Goal: Information Seeking & Learning: Learn about a topic

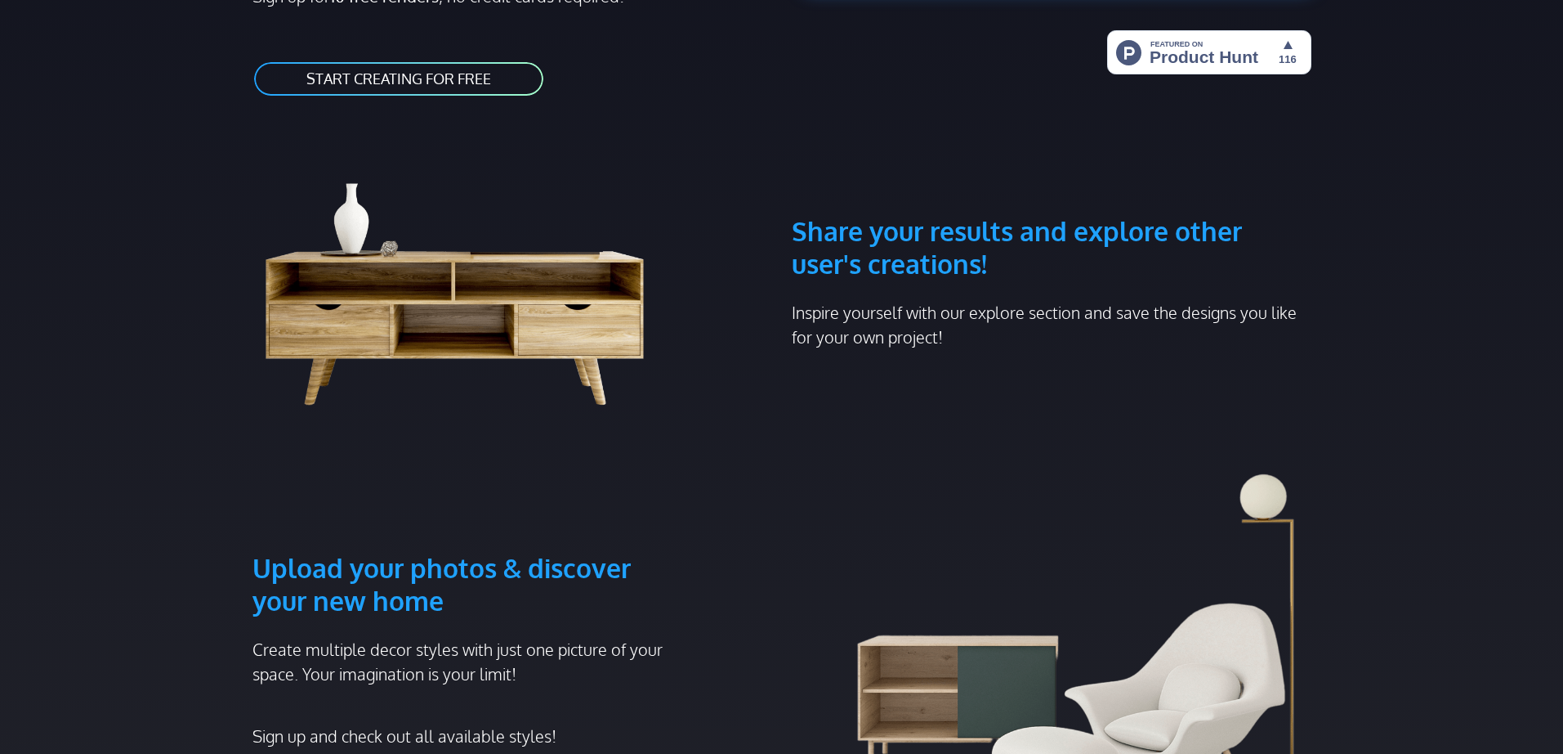
scroll to position [370, 0]
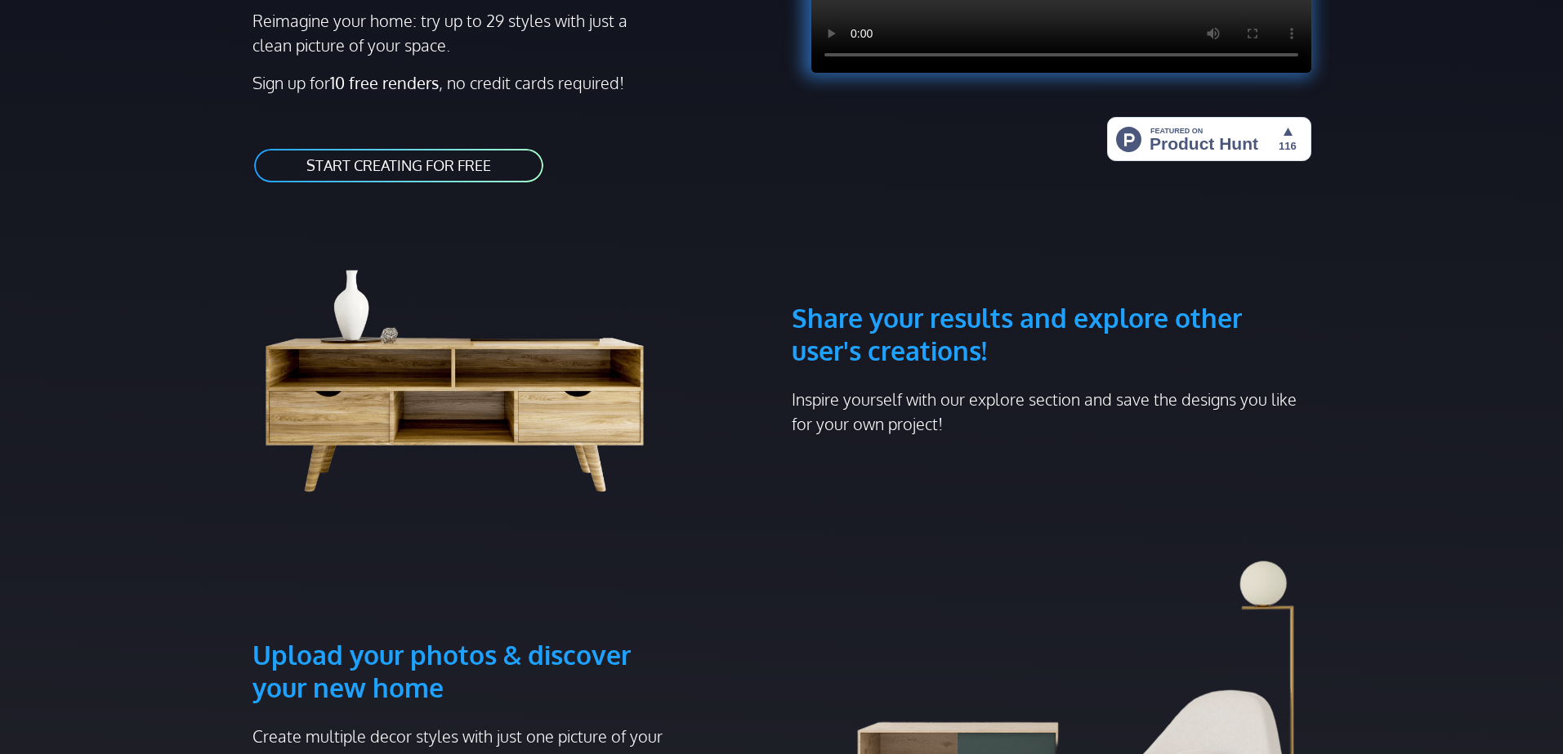
click at [436, 147] on link "START CREATING FOR FREE" at bounding box center [399, 165] width 293 height 37
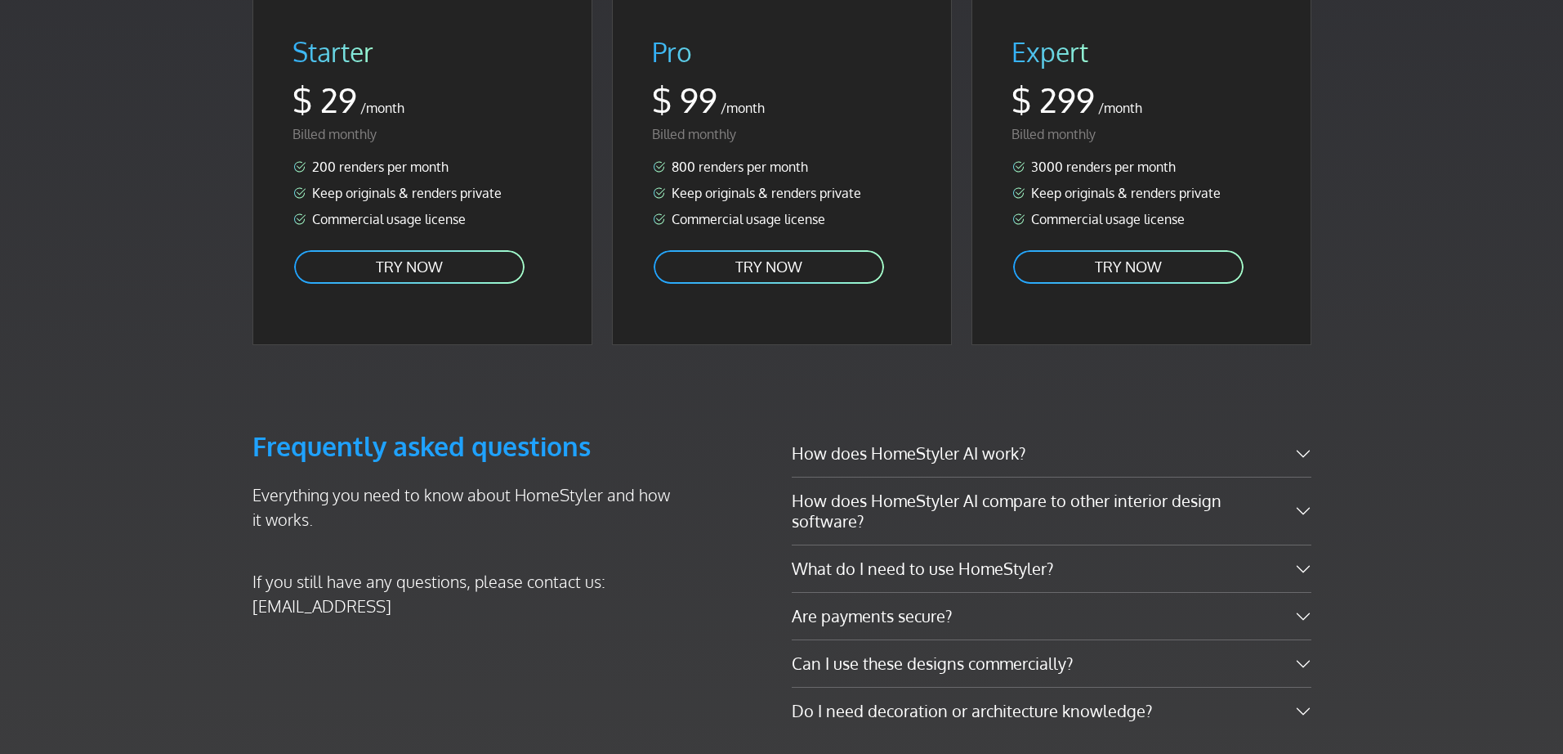
scroll to position [2894, 0]
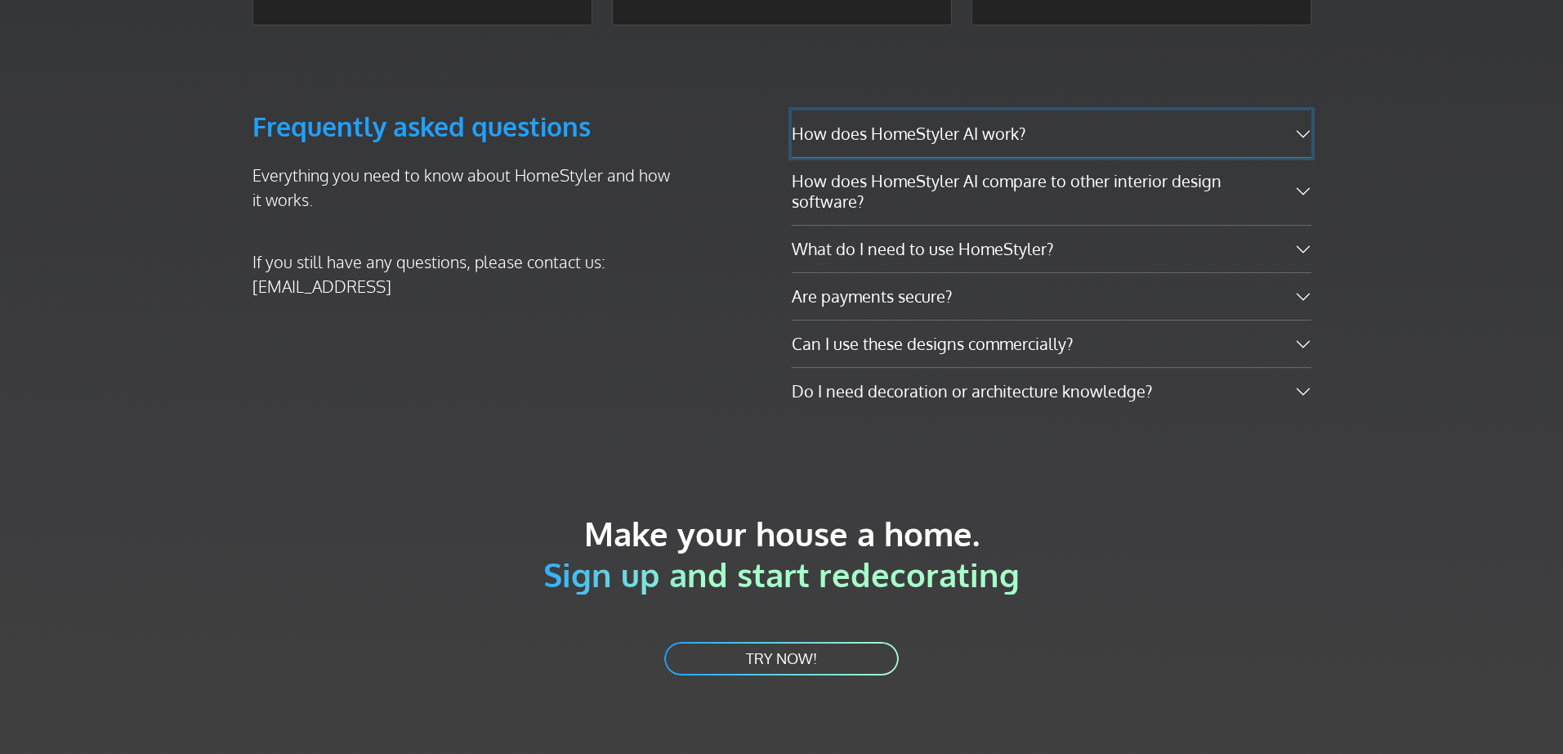
click at [962, 110] on button "How does HomeStyler AI work?" at bounding box center [1052, 133] width 520 height 47
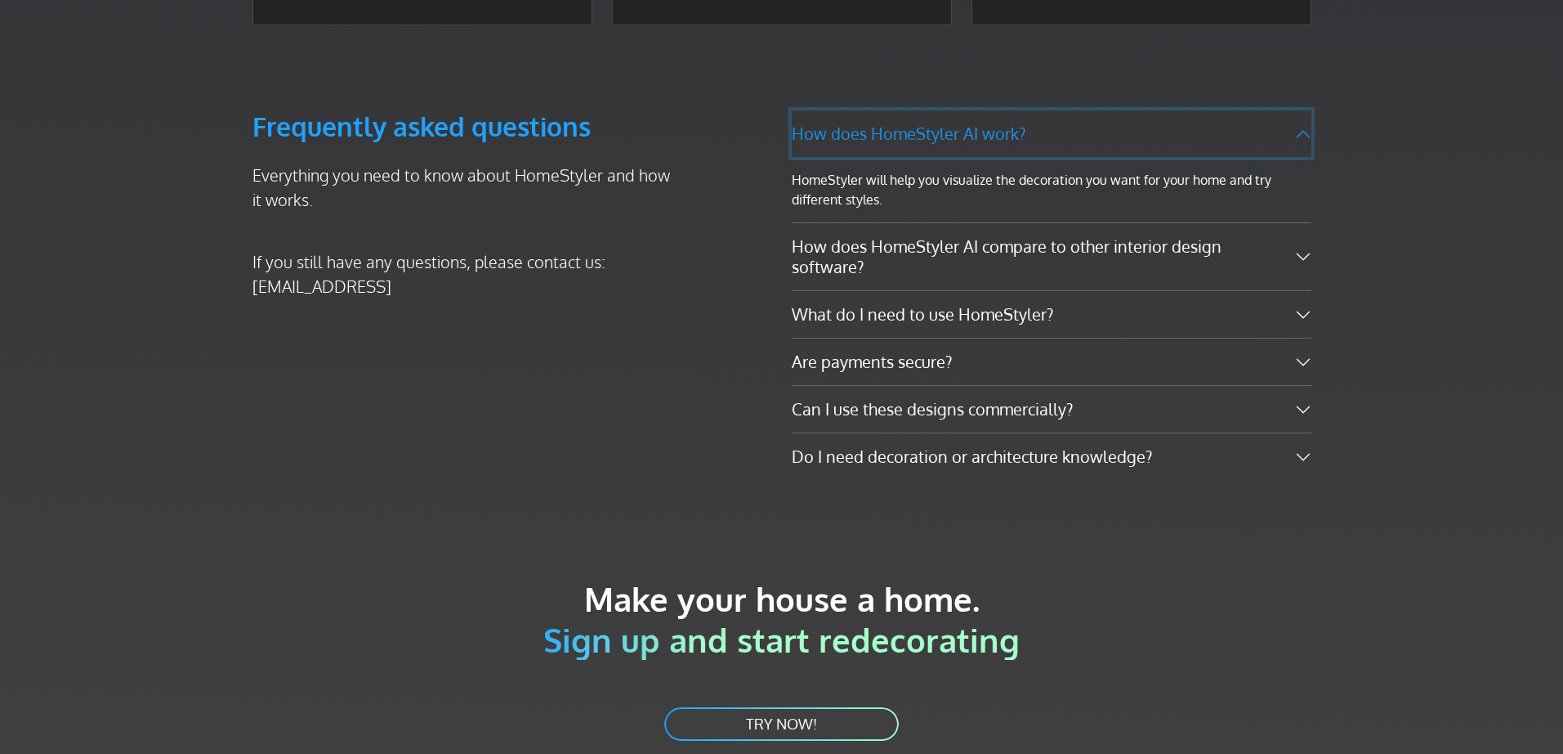
click at [959, 110] on button "How does HomeStyler AI work?" at bounding box center [1052, 133] width 520 height 47
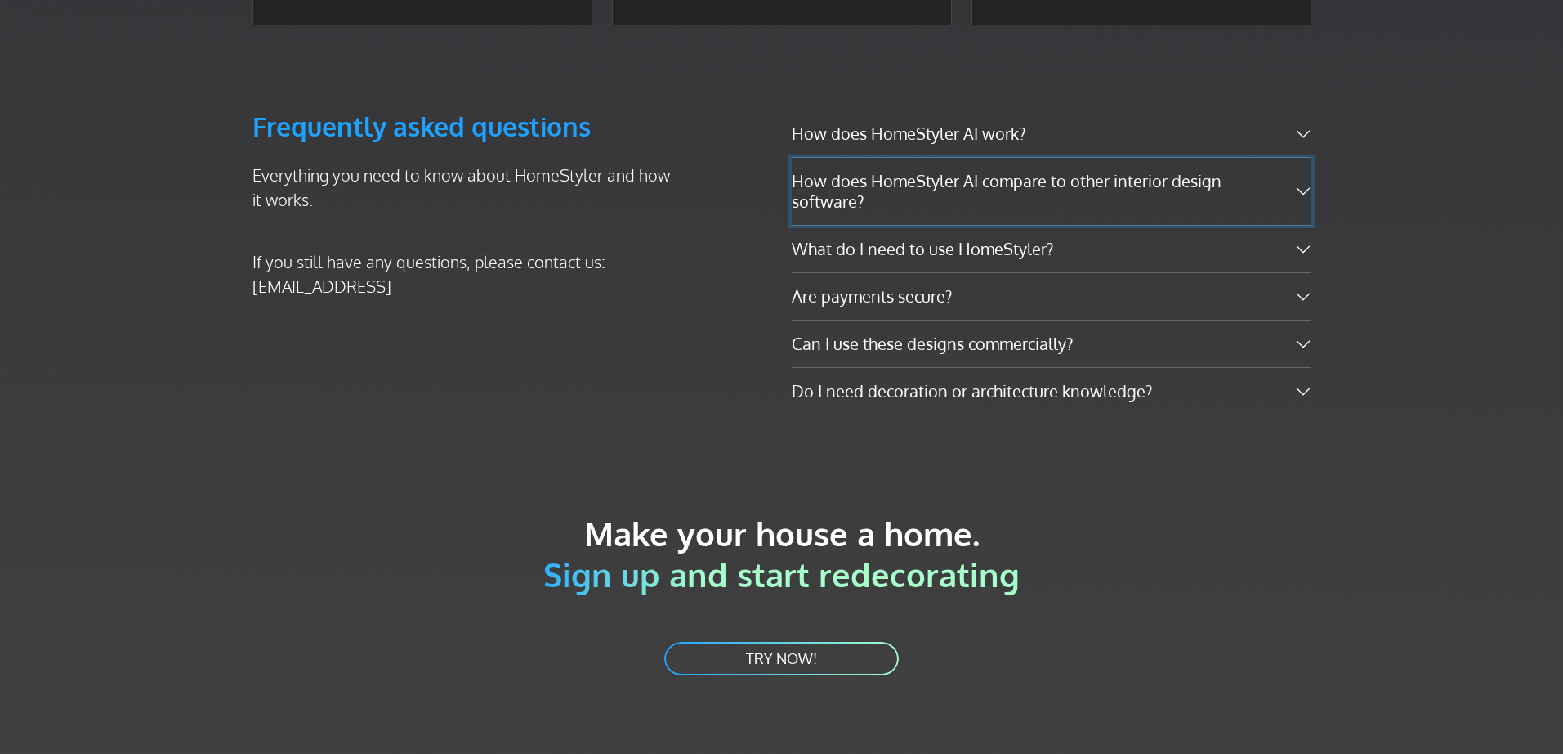
click at [1008, 158] on button "How does HomeStyler AI compare to other interior design software?" at bounding box center [1052, 191] width 520 height 67
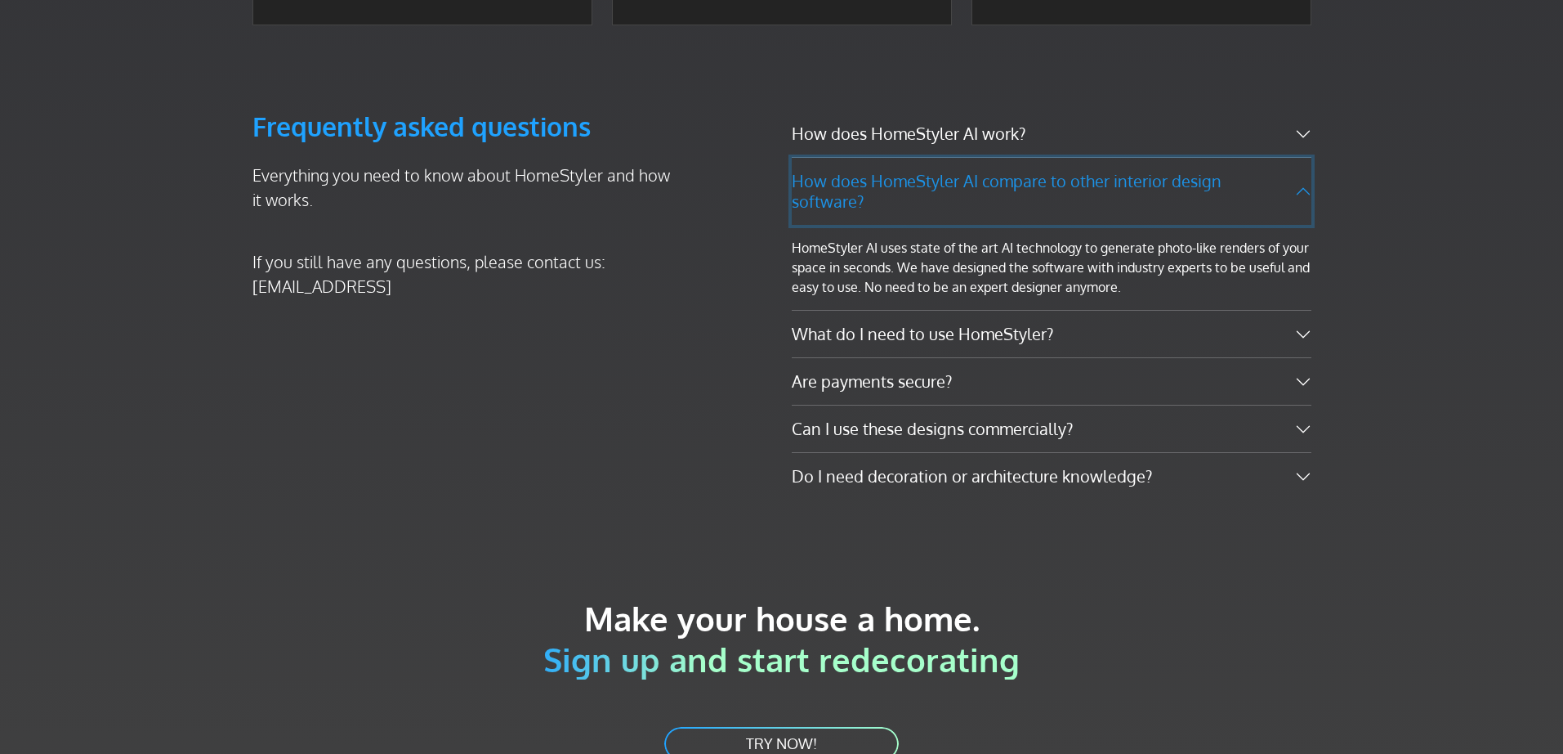
click at [1014, 158] on button "How does HomeStyler AI compare to other interior design software?" at bounding box center [1052, 191] width 520 height 67
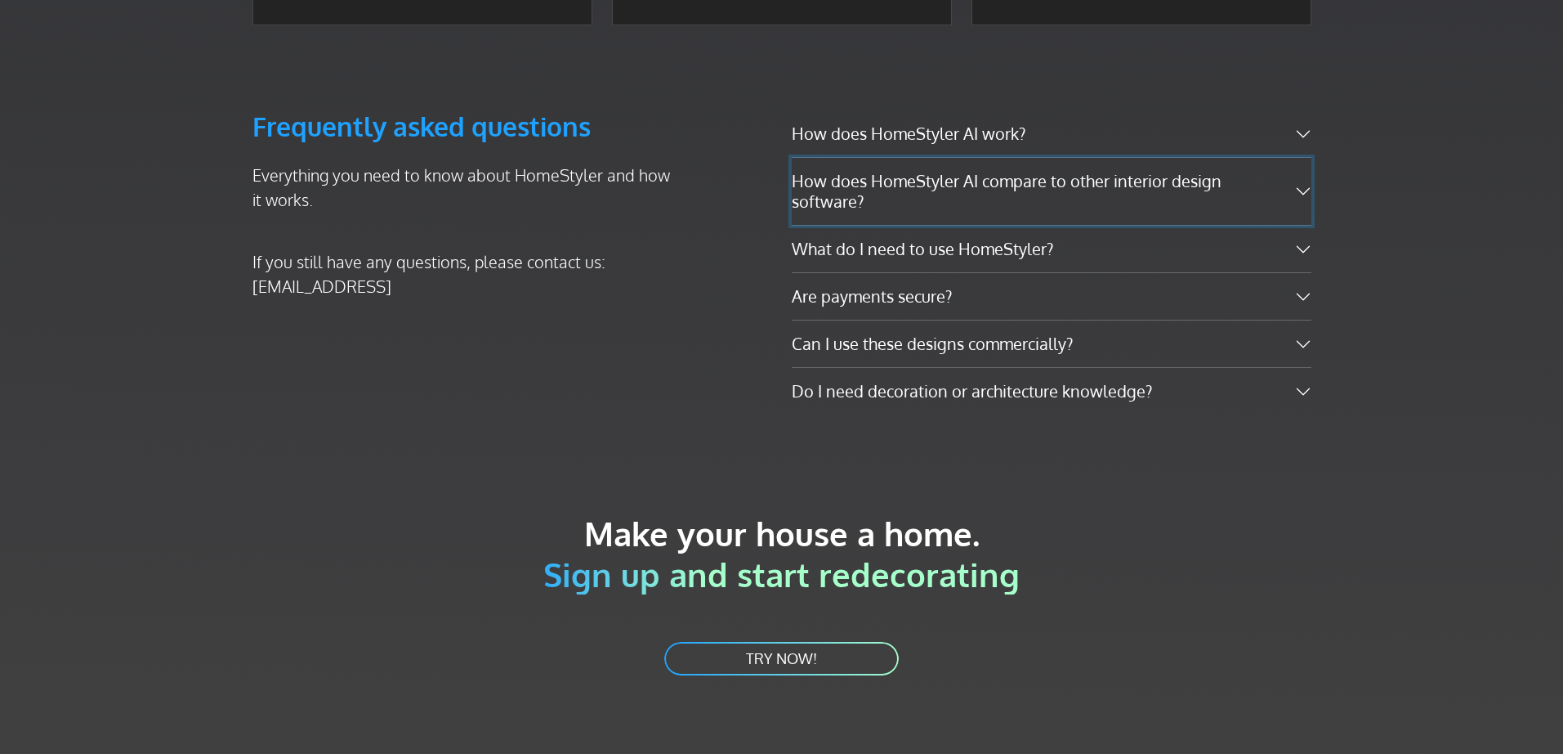
click at [1014, 158] on button "How does HomeStyler AI compare to other interior design software?" at bounding box center [1052, 191] width 520 height 67
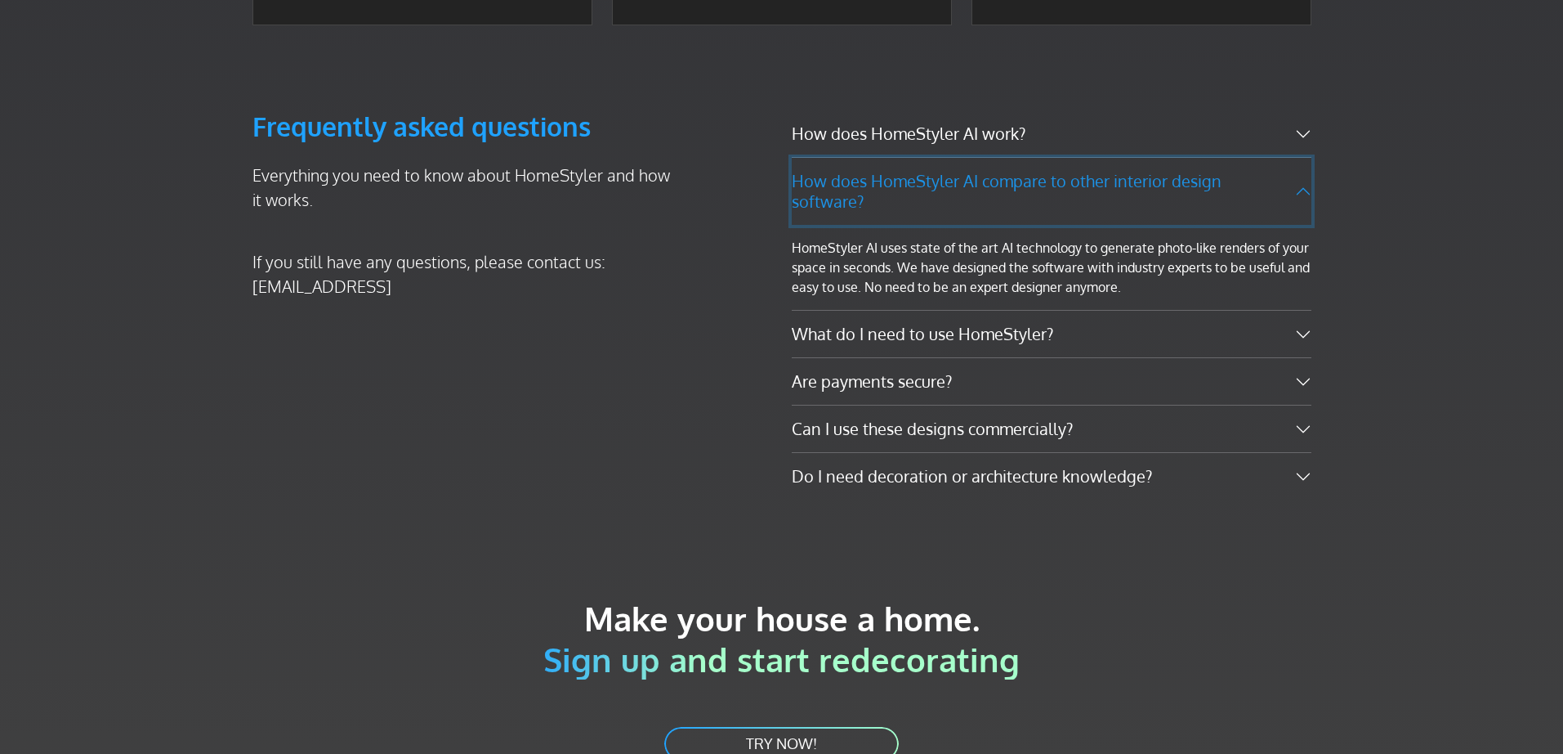
click at [1014, 158] on button "How does HomeStyler AI compare to other interior design software?" at bounding box center [1052, 191] width 520 height 67
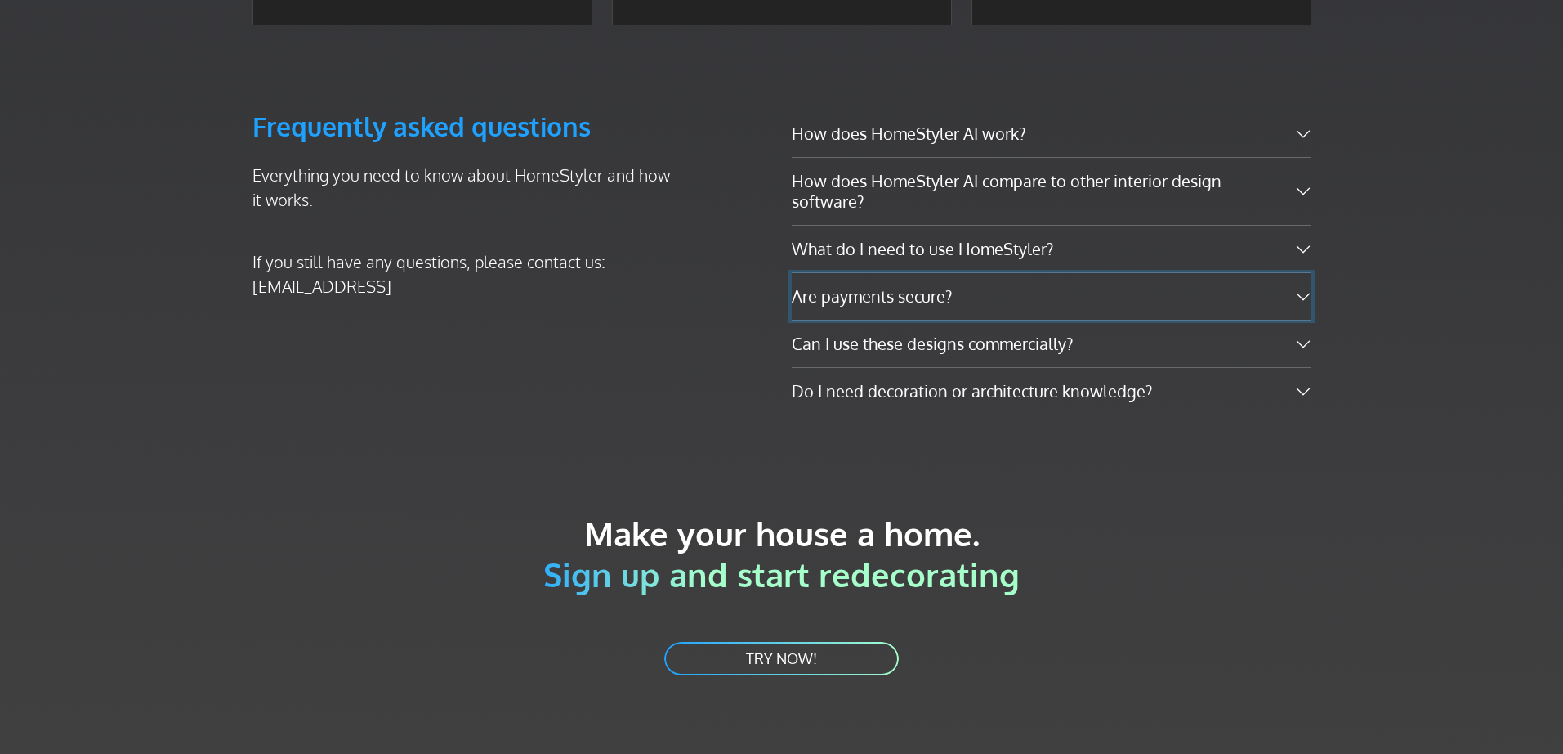
click at [910, 273] on button "Are payments secure?" at bounding box center [1052, 296] width 520 height 47
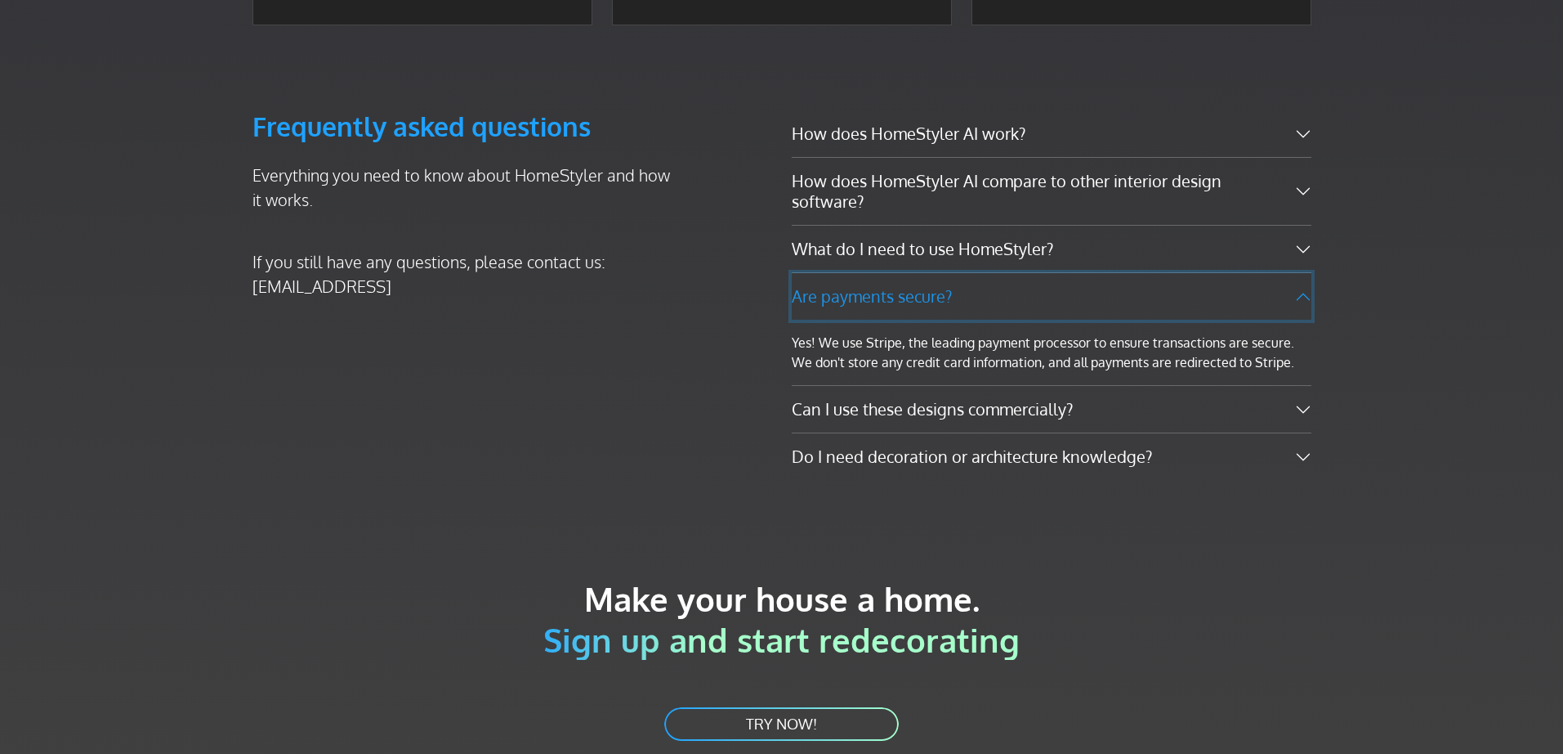
click at [914, 273] on button "Are payments secure?" at bounding box center [1052, 296] width 520 height 47
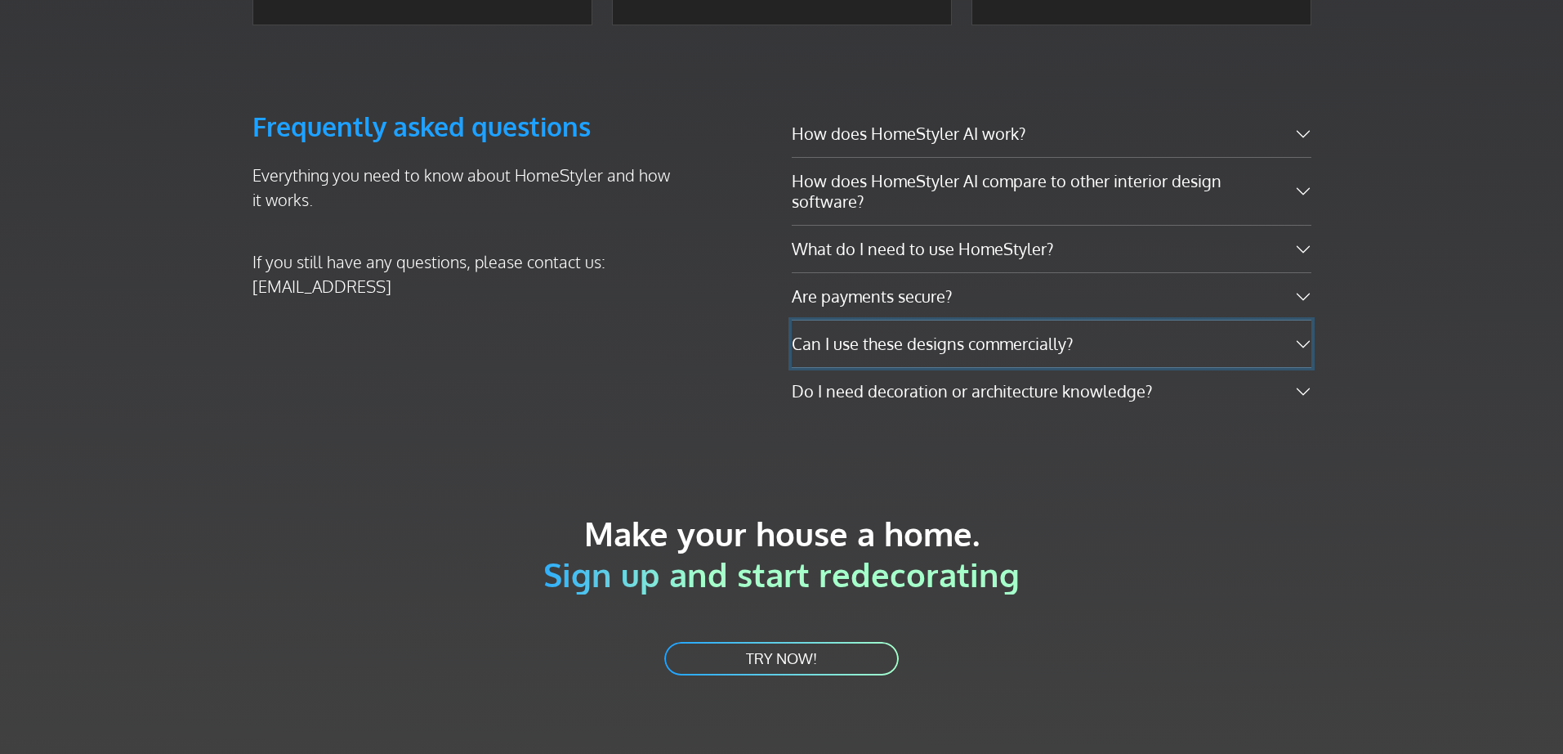
click at [947, 320] on button "Can I use these designs commercially?" at bounding box center [1052, 343] width 520 height 47
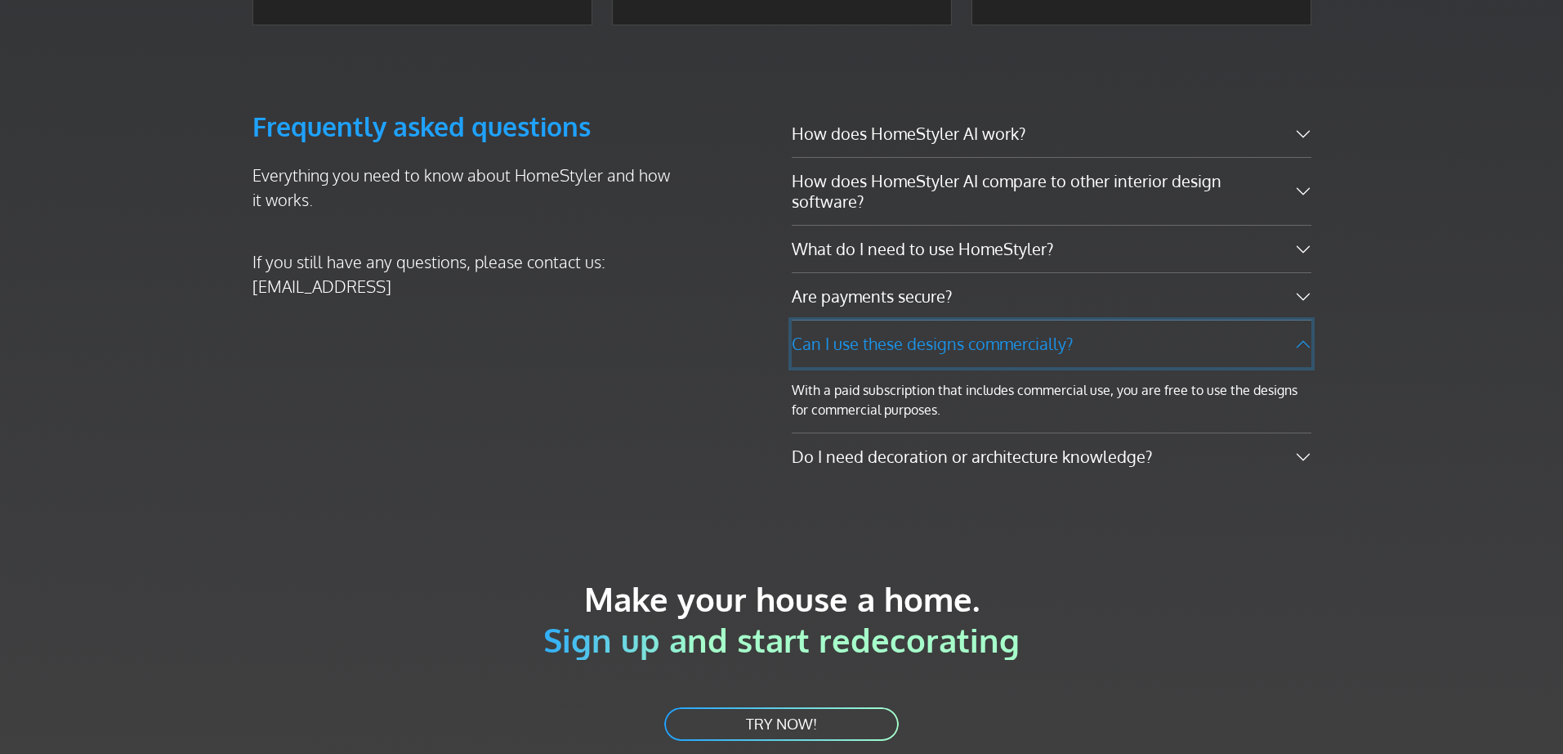
click at [947, 320] on button "Can I use these designs commercially?" at bounding box center [1052, 343] width 520 height 47
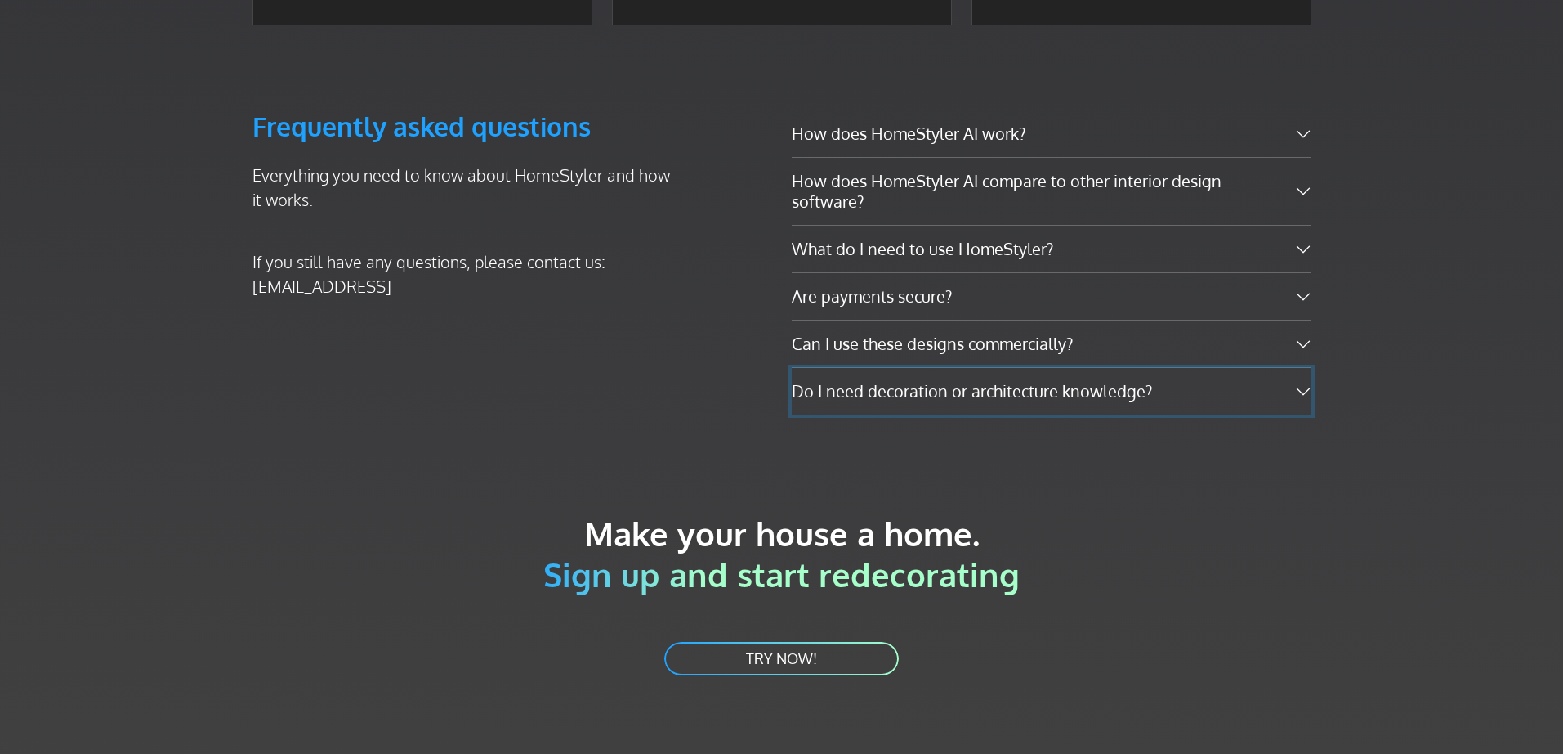
click at [959, 368] on button "Do I need decoration or architecture knowledge?" at bounding box center [1052, 391] width 520 height 47
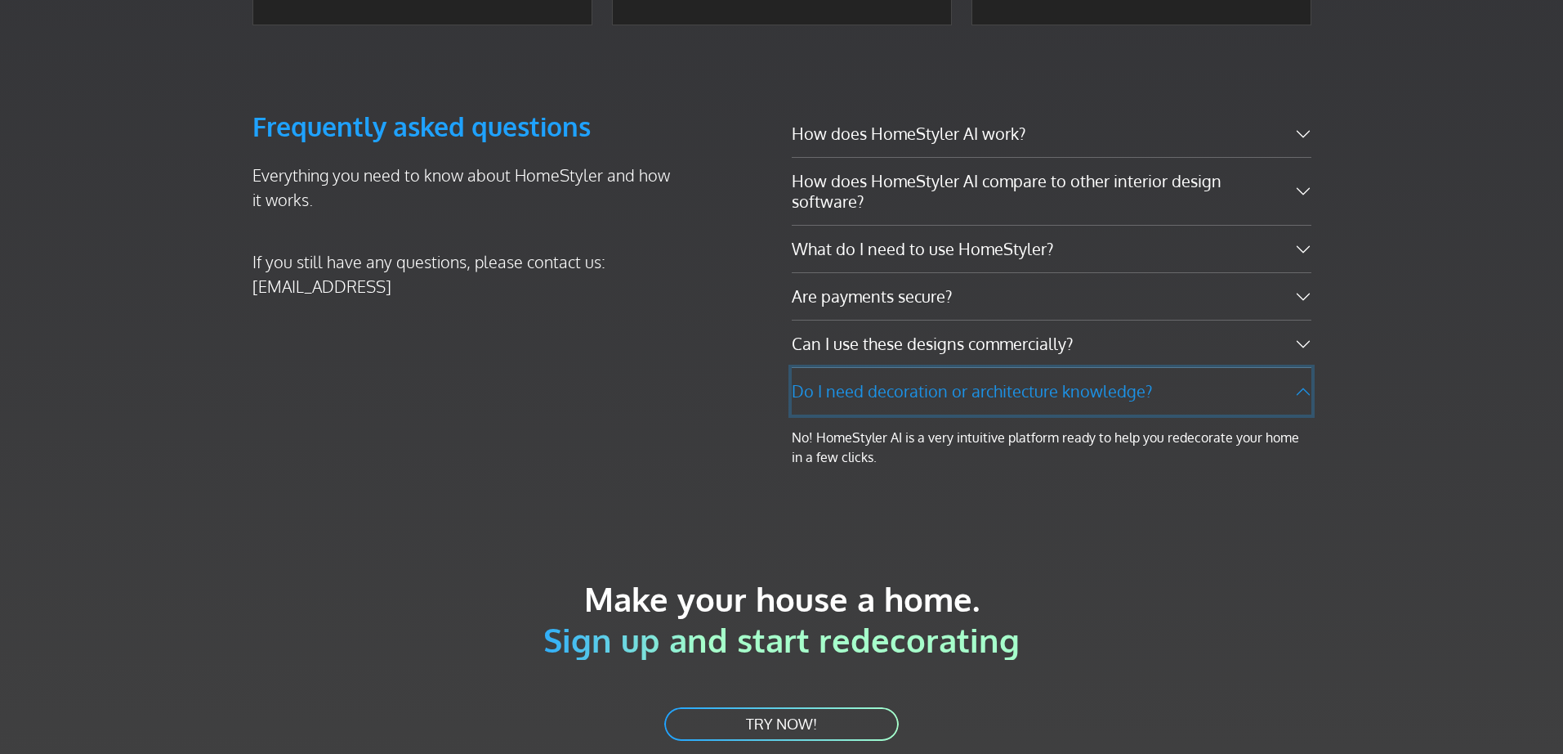
click at [959, 368] on button "Do I need decoration or architecture knowledge?" at bounding box center [1052, 391] width 520 height 47
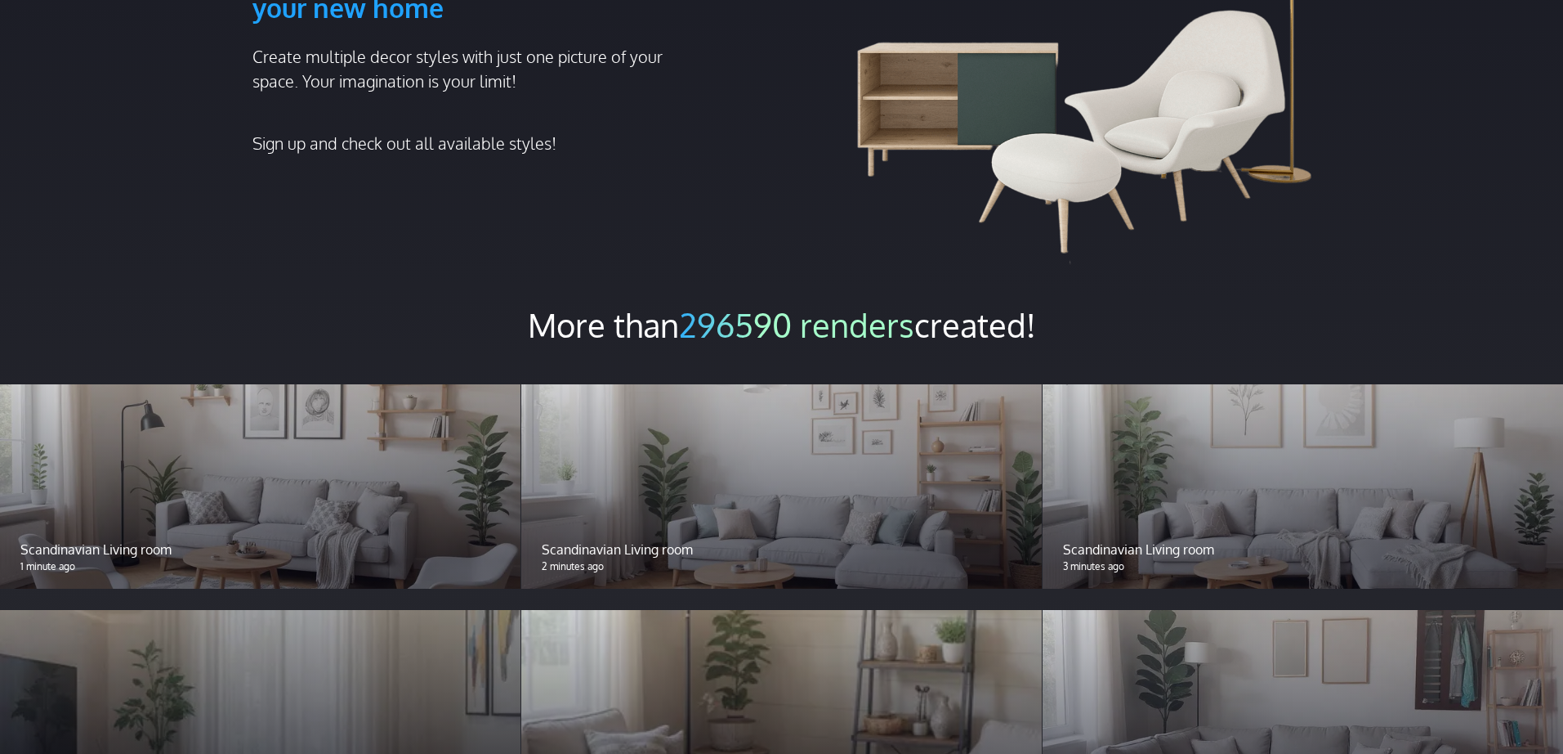
scroll to position [543, 0]
